Goal: Task Accomplishment & Management: Manage account settings

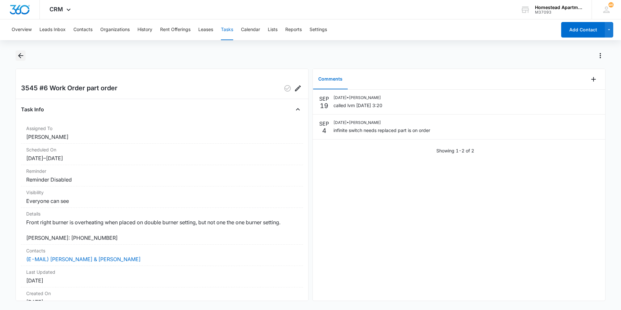
click at [18, 57] on icon "Back" at bounding box center [21, 56] width 8 height 8
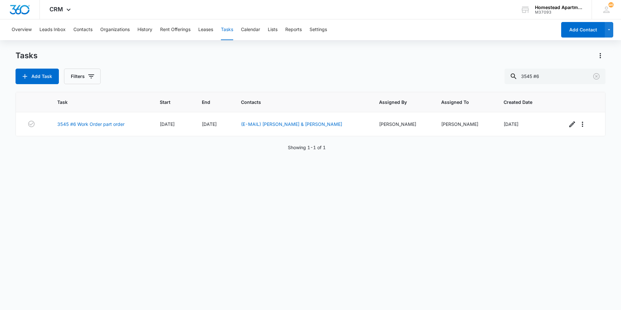
drag, startPoint x: 357, startPoint y: 149, endPoint x: 348, endPoint y: 167, distance: 20.0
click at [348, 167] on div "Task Start End Contacts Assigned By Assigned To Created Date 3545 #6 Work Order…" at bounding box center [311, 197] width 590 height 210
drag, startPoint x: 554, startPoint y: 72, endPoint x: 498, endPoint y: 65, distance: 56.1
click at [498, 65] on div "Tasks Add Task Filters 3545 #6" at bounding box center [311, 67] width 590 height 34
click at [79, 29] on button "Contacts" at bounding box center [82, 29] width 19 height 21
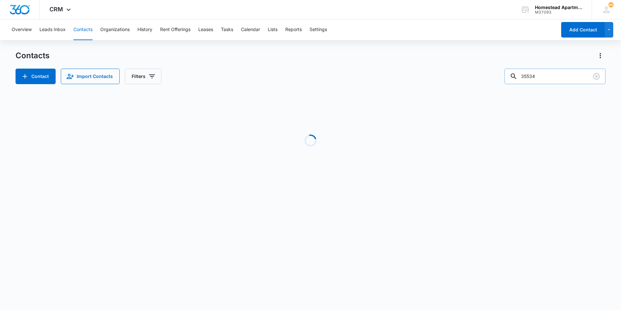
drag, startPoint x: 553, startPoint y: 77, endPoint x: 548, endPoint y: 76, distance: 5.4
click at [548, 76] on input "35534" at bounding box center [555, 77] width 101 height 16
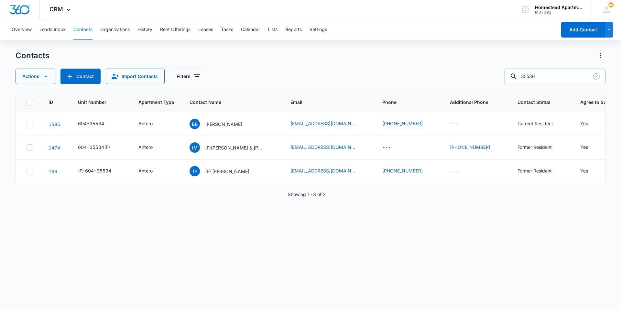
type input "35536"
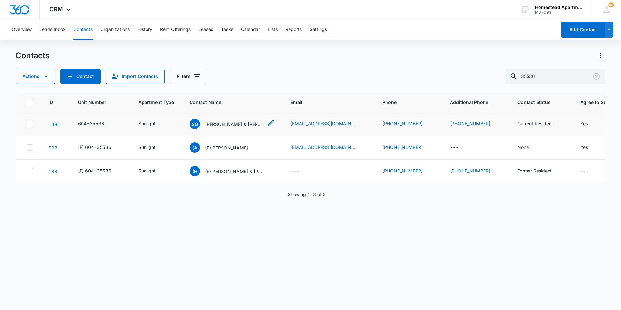
click at [272, 125] on icon "Contact Name - Sheila Garcia & Elijah Garcia - Select to Edit Field" at bounding box center [271, 123] width 8 height 8
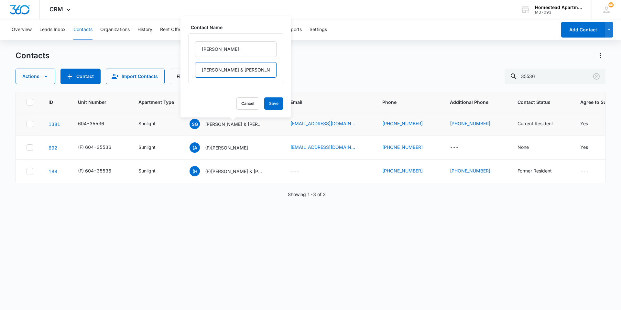
drag, startPoint x: 263, startPoint y: 75, endPoint x: 192, endPoint y: 73, distance: 70.2
click at [192, 73] on div "[PERSON_NAME] & [PERSON_NAME]" at bounding box center [235, 58] width 95 height 50
click at [248, 49] on input "[PERSON_NAME]" at bounding box center [236, 49] width 82 height 16
paste input "[PERSON_NAME] & [PERSON_NAME]"
type input "[PERSON_NAME] & [PERSON_NAME]"
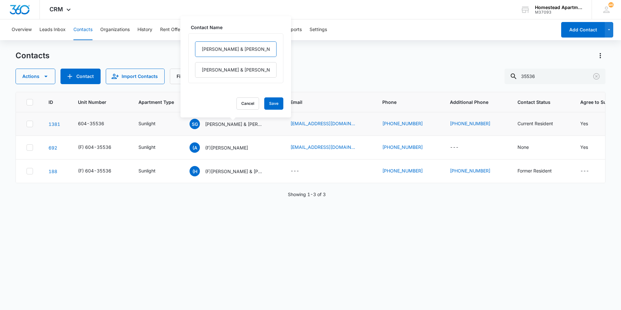
click at [245, 50] on input "[PERSON_NAME] & [PERSON_NAME]" at bounding box center [236, 49] width 82 height 16
click at [247, 105] on button "Cancel" at bounding box center [247, 103] width 23 height 12
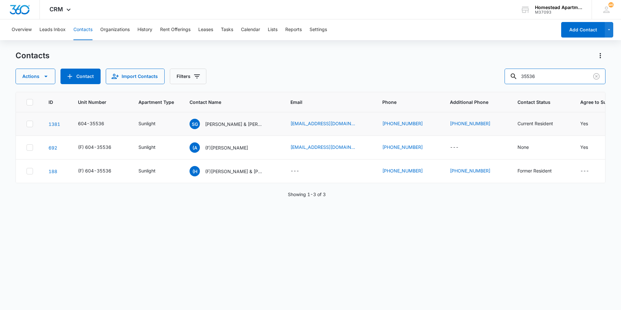
drag, startPoint x: 579, startPoint y: 73, endPoint x: 510, endPoint y: 72, distance: 69.5
click at [510, 72] on div "Actions Contact Import Contacts Filters 35536" at bounding box center [311, 77] width 590 height 16
type input "36354"
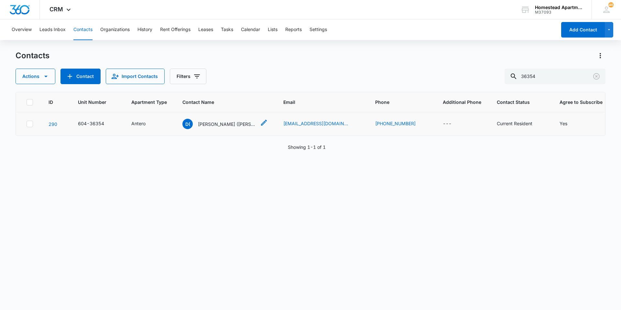
click at [261, 123] on icon "Contact Name - Danelle (DaNell) Beauvais - Select to Edit Field" at bounding box center [264, 123] width 8 height 8
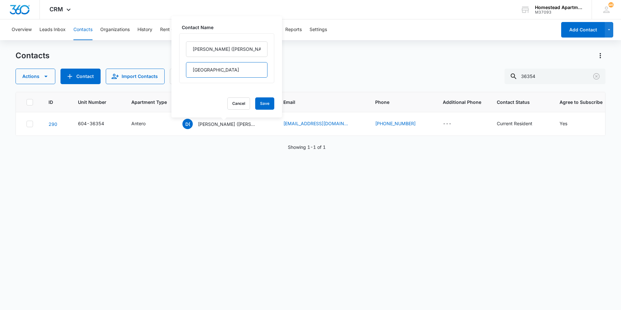
drag, startPoint x: 227, startPoint y: 71, endPoint x: 171, endPoint y: 61, distance: 57.4
click at [171, 61] on div "Contacts Actions Contact Import Contacts Filters 36354 ID Unit Number Apartment…" at bounding box center [311, 179] width 590 height 259
drag, startPoint x: 243, startPoint y: 68, endPoint x: 185, endPoint y: 69, distance: 57.6
click at [185, 69] on div "[PERSON_NAME] ([PERSON_NAME]) [GEOGRAPHIC_DATA]" at bounding box center [226, 58] width 95 height 50
click at [249, 49] on input "[PERSON_NAME] ([PERSON_NAME])" at bounding box center [227, 49] width 82 height 16
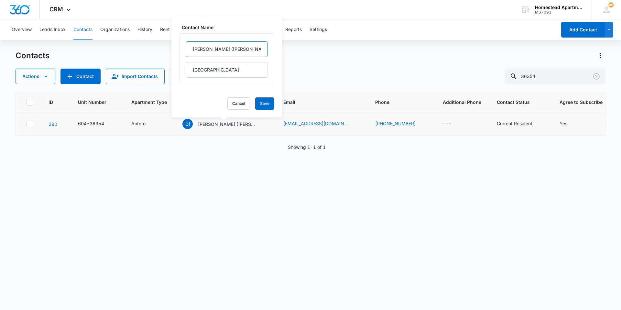
paste input "[GEOGRAPHIC_DATA]"
type input "[PERSON_NAME] ([PERSON_NAME]) [GEOGRAPHIC_DATA]"
drag, startPoint x: 215, startPoint y: 49, endPoint x: 189, endPoint y: 49, distance: 25.6
click at [189, 49] on input "[PERSON_NAME] ([PERSON_NAME]) [GEOGRAPHIC_DATA]" at bounding box center [227, 49] width 82 height 16
click at [321, 197] on div "ID Unit Number Apartment Type Contact Name Email Phone Additional Phone Contact…" at bounding box center [311, 197] width 590 height 210
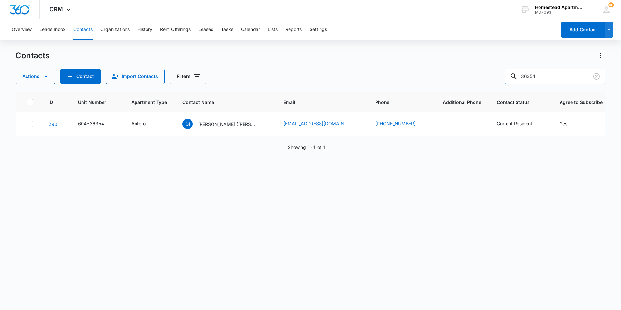
drag, startPoint x: 560, startPoint y: 76, endPoint x: 540, endPoint y: 72, distance: 20.7
click at [540, 72] on input "36354" at bounding box center [555, 77] width 101 height 16
drag, startPoint x: 557, startPoint y: 74, endPoint x: 503, endPoint y: 77, distance: 54.4
click at [503, 77] on div "Actions Contact Import Contacts Filters 36354" at bounding box center [311, 77] width 590 height 16
type input "38088"
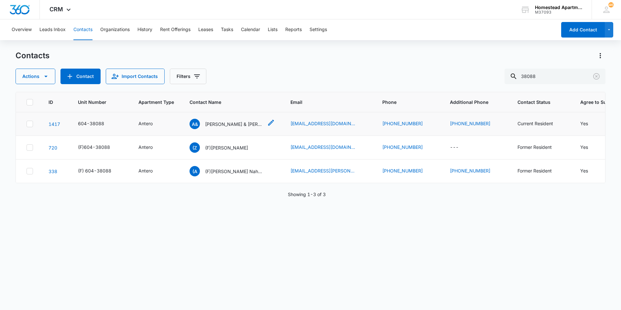
click at [267, 124] on icon "Contact Name - Andrew & Abigail Blevins - Select to Edit Field" at bounding box center [271, 123] width 8 height 8
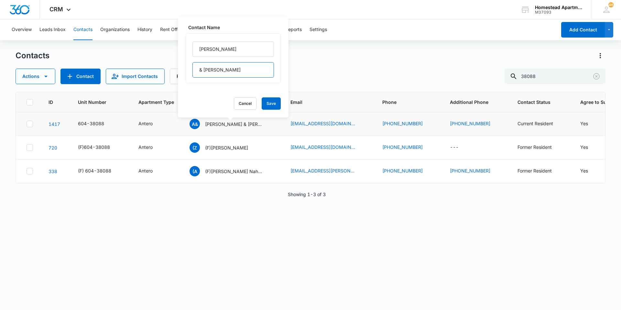
drag, startPoint x: 244, startPoint y: 70, endPoint x: 198, endPoint y: 65, distance: 46.2
click at [198, 65] on input "& [PERSON_NAME]" at bounding box center [233, 70] width 82 height 16
click at [239, 43] on input "[PERSON_NAME]" at bounding box center [233, 49] width 82 height 16
paste input "& [PERSON_NAME]"
click at [215, 50] on input "[PERSON_NAME] & [PERSON_NAME]" at bounding box center [233, 49] width 82 height 16
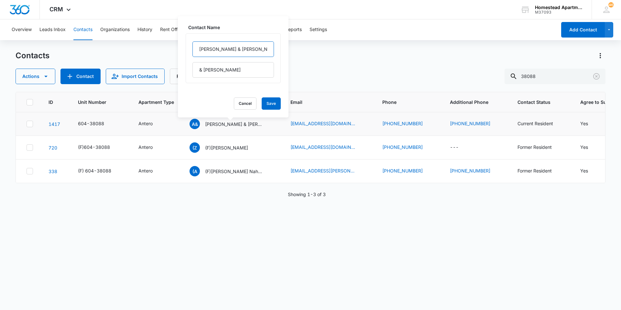
click at [215, 50] on input "[PERSON_NAME] & [PERSON_NAME]" at bounding box center [233, 49] width 82 height 16
type input "[PERSON_NAME] & [PERSON_NAME]"
click at [239, 101] on button "Cancel" at bounding box center [245, 103] width 23 height 12
